Goal: Obtain resource: Obtain resource

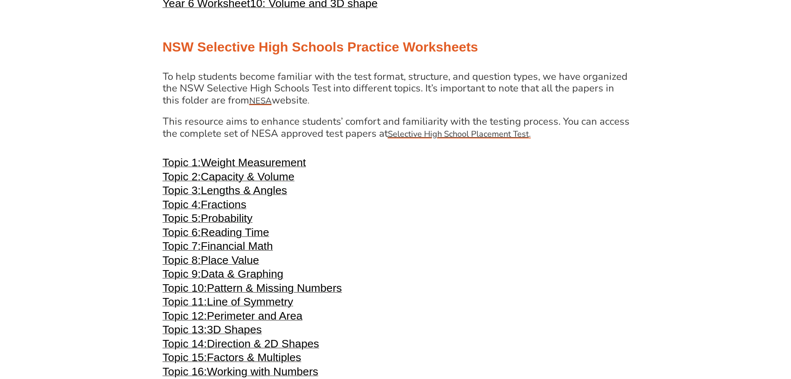
scroll to position [1711, 0]
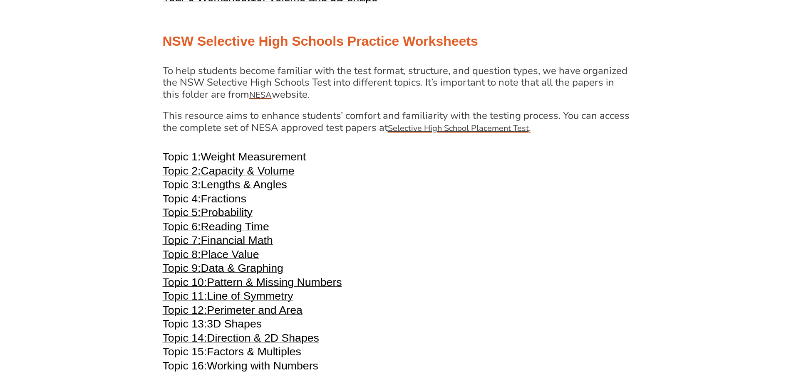
click at [264, 228] on span "Reading Time" at bounding box center [235, 227] width 68 height 12
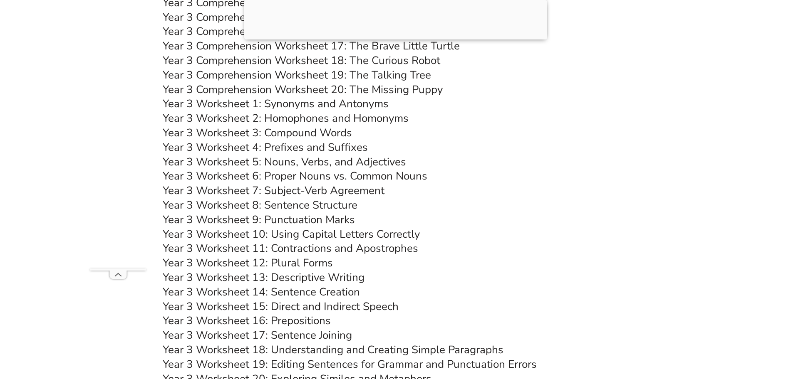
scroll to position [2676, 0]
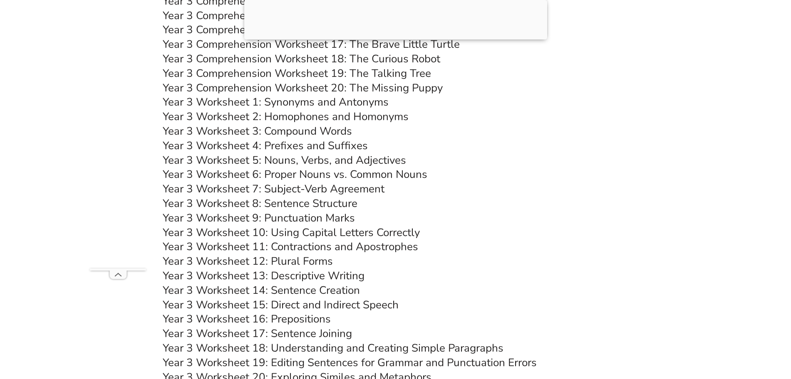
click at [340, 277] on link "Year 3 Worksheet 13: Descriptive Writing" at bounding box center [264, 276] width 202 height 15
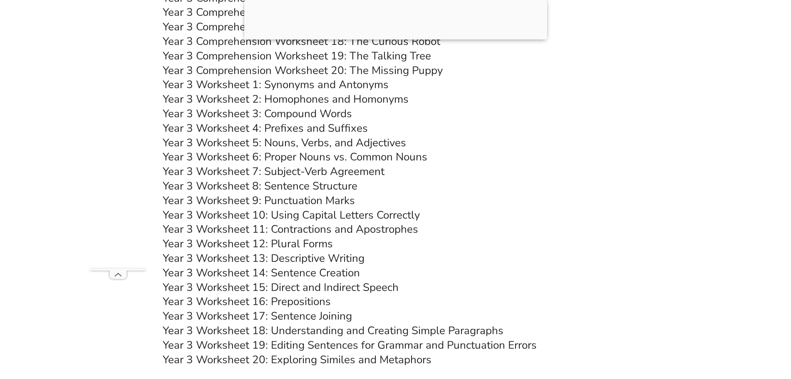
scroll to position [2694, 0]
drag, startPoint x: 315, startPoint y: 259, endPoint x: 333, endPoint y: 250, distance: 20.1
click at [333, 250] on h3 "Year 3 Worksheet 12: Plural Forms" at bounding box center [396, 244] width 466 height 14
click at [332, 255] on link "Year 3 Worksheet 13: Descriptive Writing" at bounding box center [264, 258] width 202 height 15
